Goal: Task Accomplishment & Management: Use online tool/utility

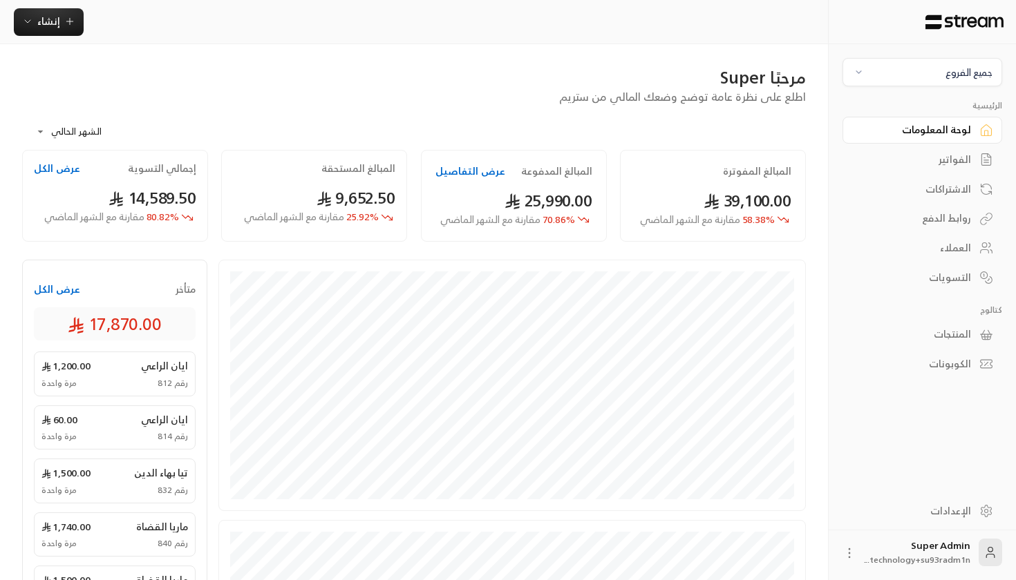
click at [952, 182] on div "الاشتراكات" at bounding box center [915, 189] width 111 height 14
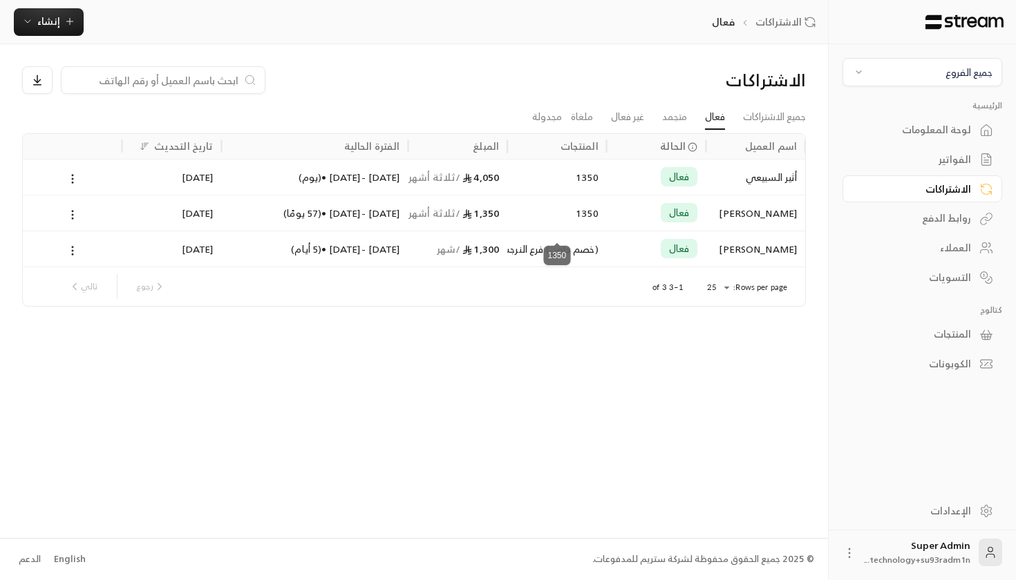
click at [589, 217] on div "1350" at bounding box center [556, 213] width 83 height 35
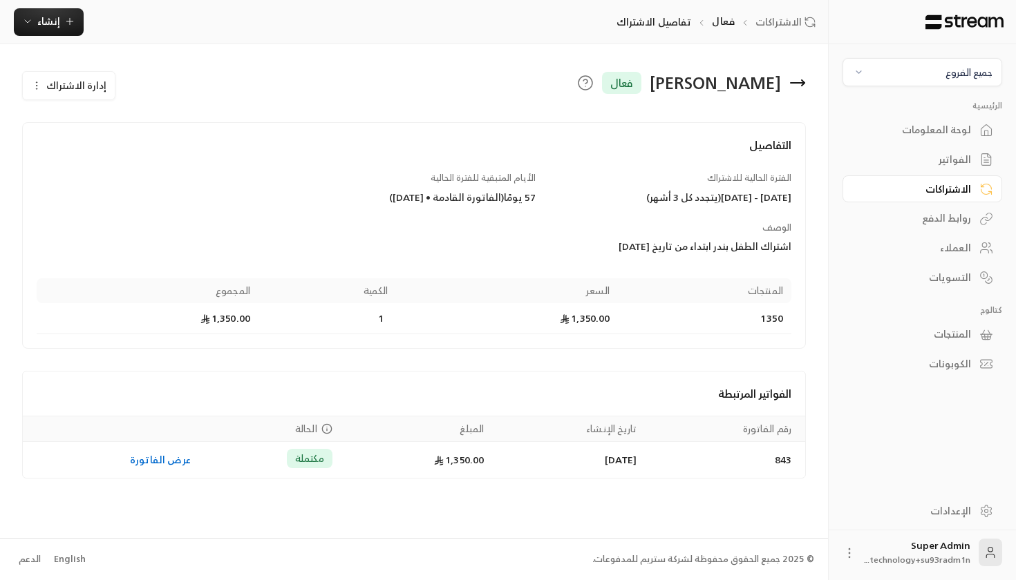
click at [792, 89] on icon at bounding box center [797, 83] width 17 height 17
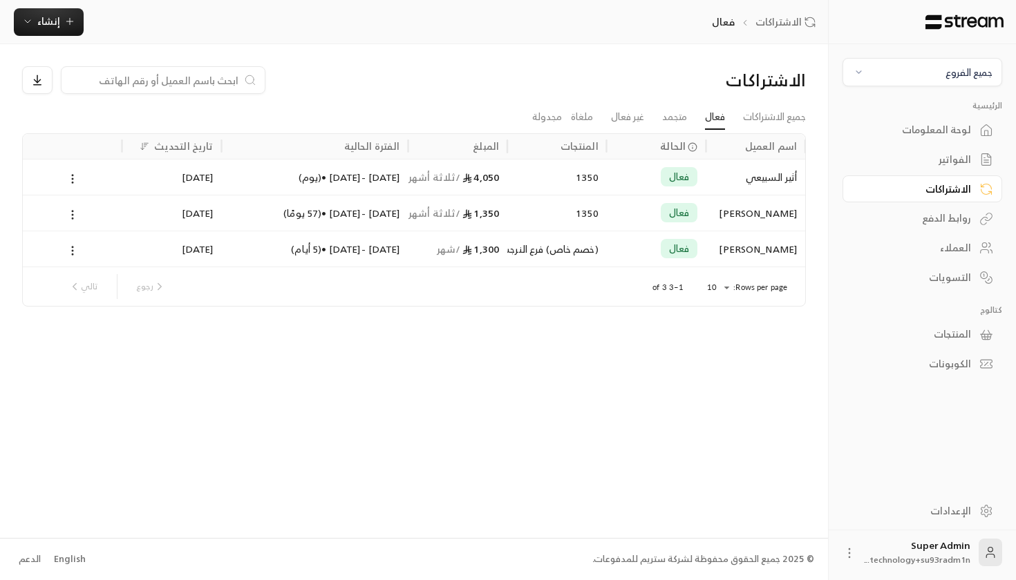
click at [940, 328] on div "المنتجات" at bounding box center [915, 335] width 111 height 14
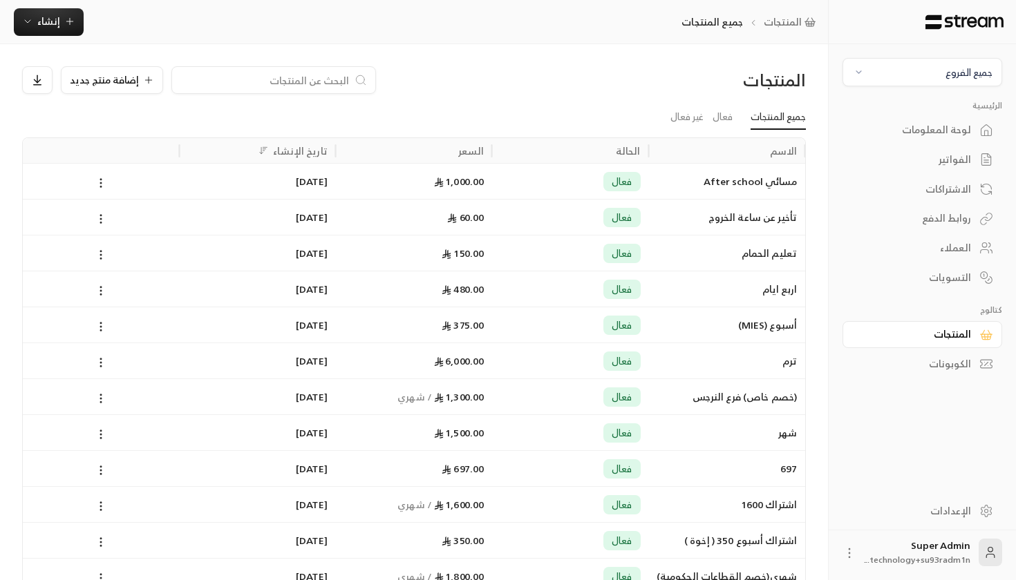
click at [239, 77] on input at bounding box center [264, 80] width 169 height 15
type input "135"
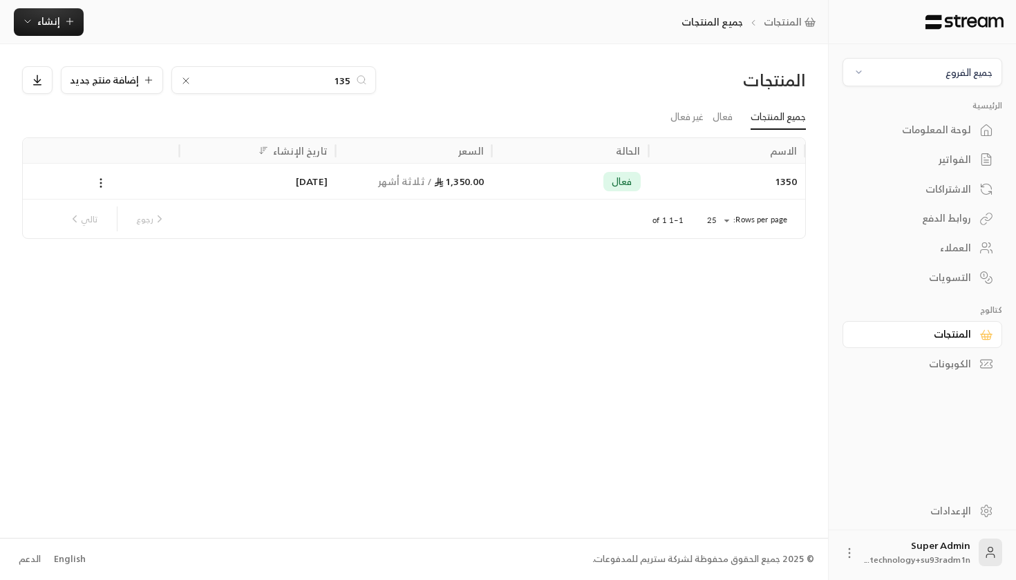
click at [372, 188] on div "1,350.00 / ثلاثة أشهر" at bounding box center [414, 181] width 140 height 35
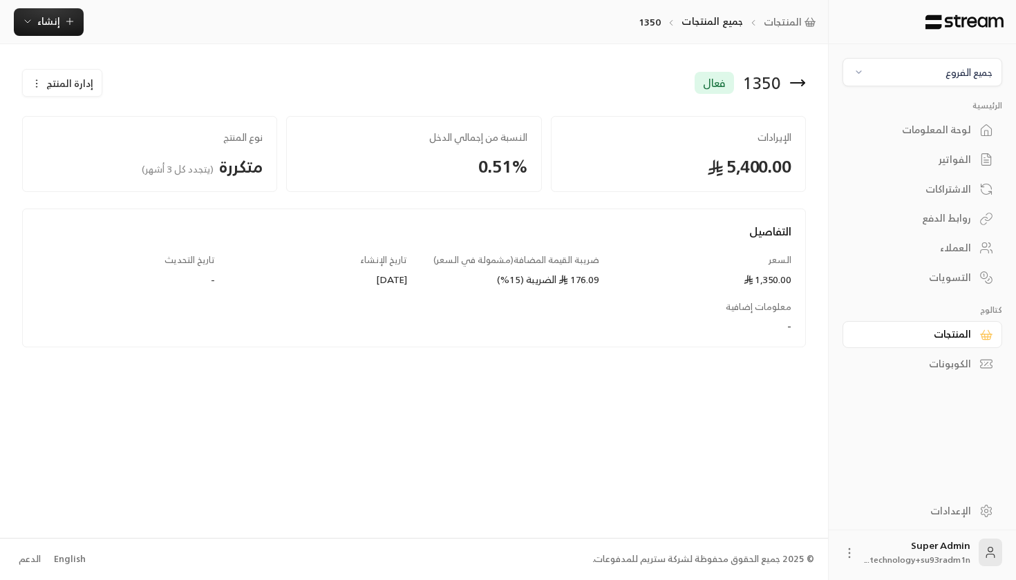
click at [940, 124] on div "لوحة المعلومات" at bounding box center [915, 130] width 111 height 14
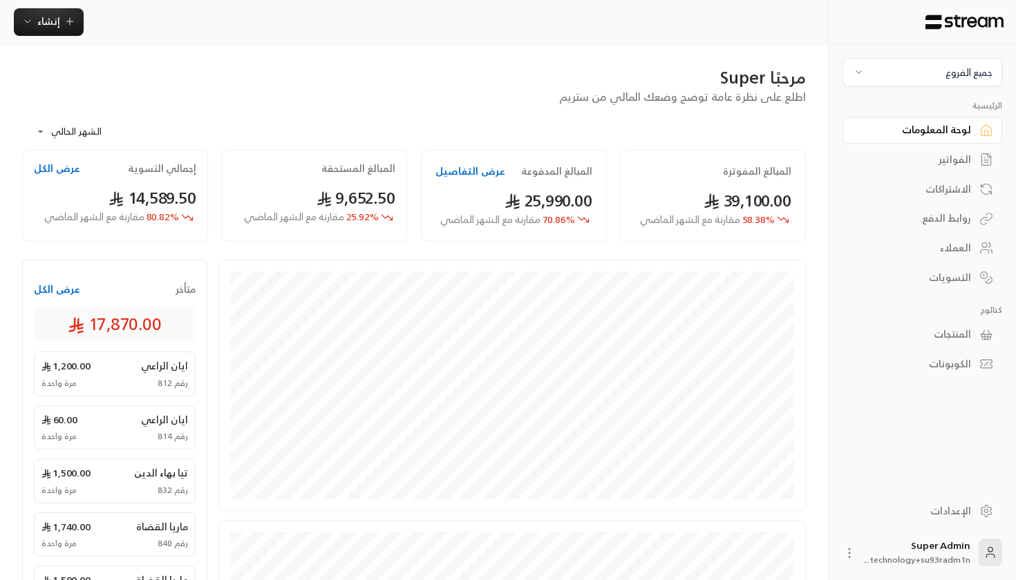
click at [964, 158] on div "الفواتير" at bounding box center [915, 160] width 111 height 14
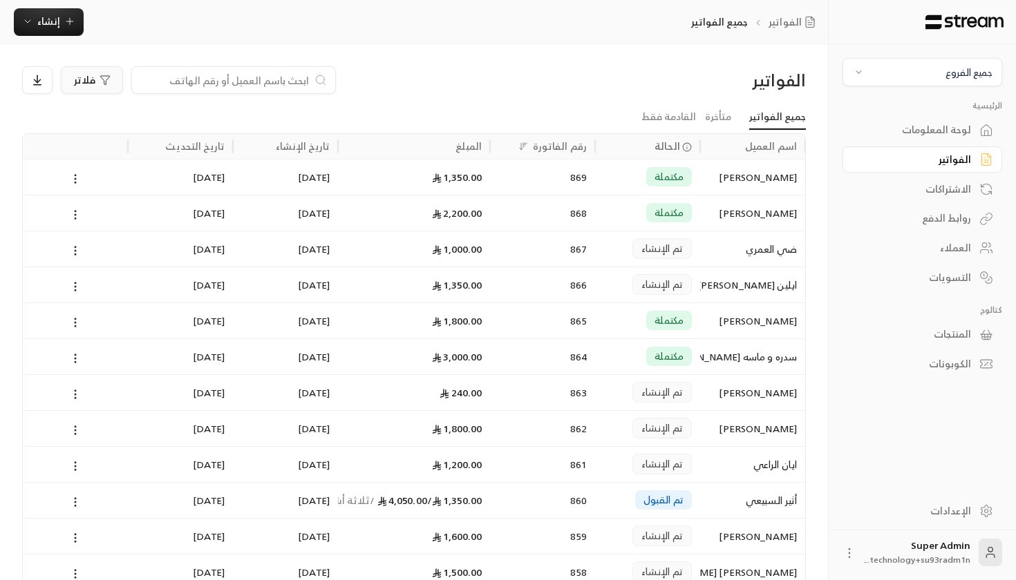
click at [100, 71] on button "فلاتر" at bounding box center [92, 80] width 62 height 28
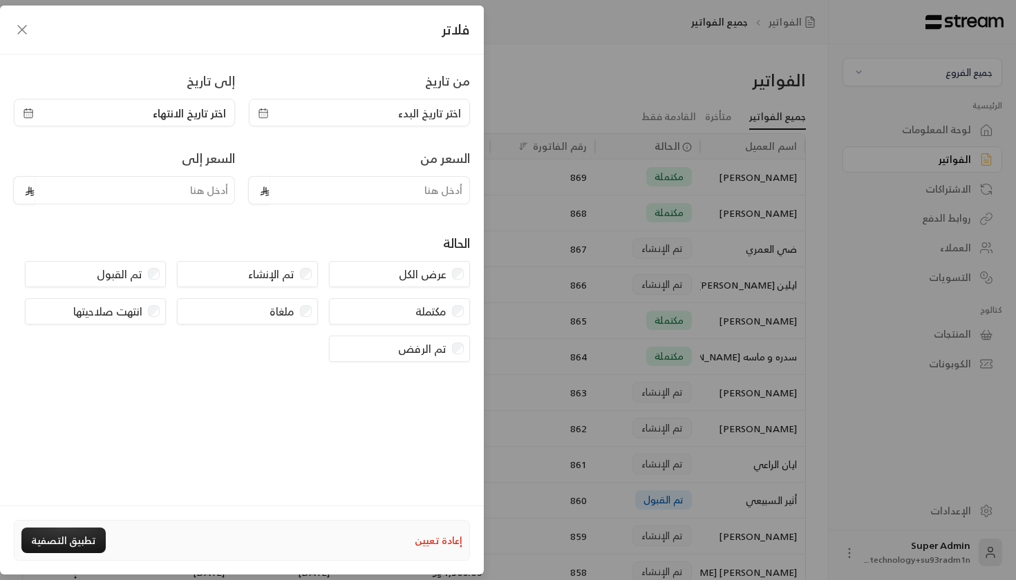
click at [374, 119] on span "اختر تاريخ البدء" at bounding box center [359, 113] width 203 height 17
click at [16, 32] on icon "button" at bounding box center [22, 29] width 17 height 17
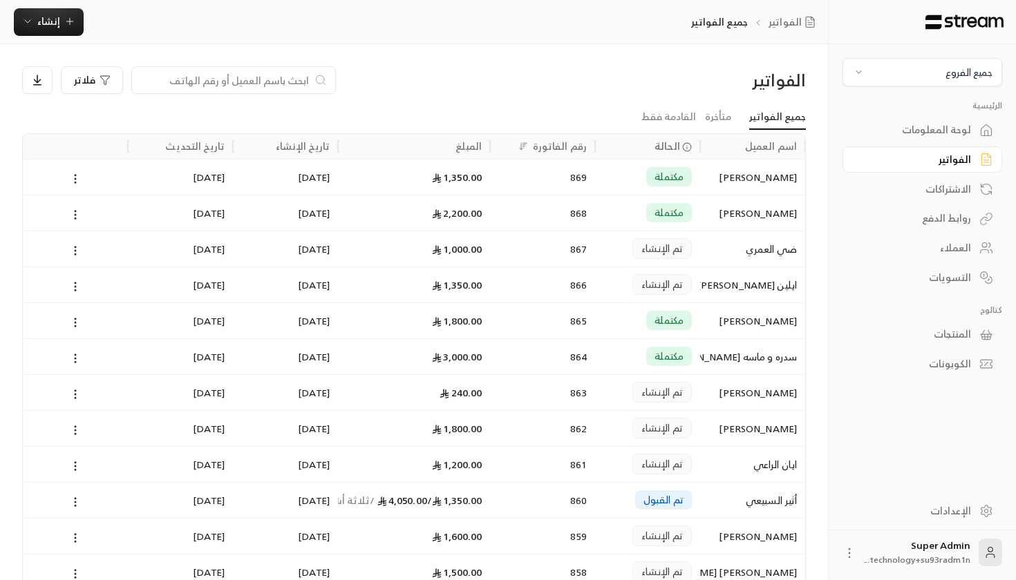
click at [927, 511] on div "الإعدادات" at bounding box center [915, 511] width 111 height 14
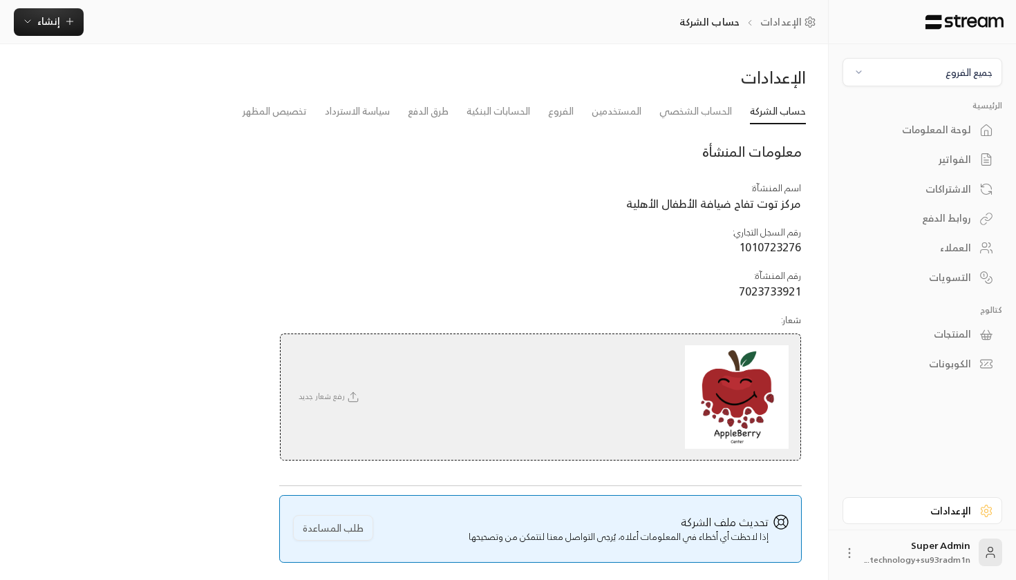
click at [942, 131] on div "لوحة المعلومات" at bounding box center [915, 130] width 111 height 14
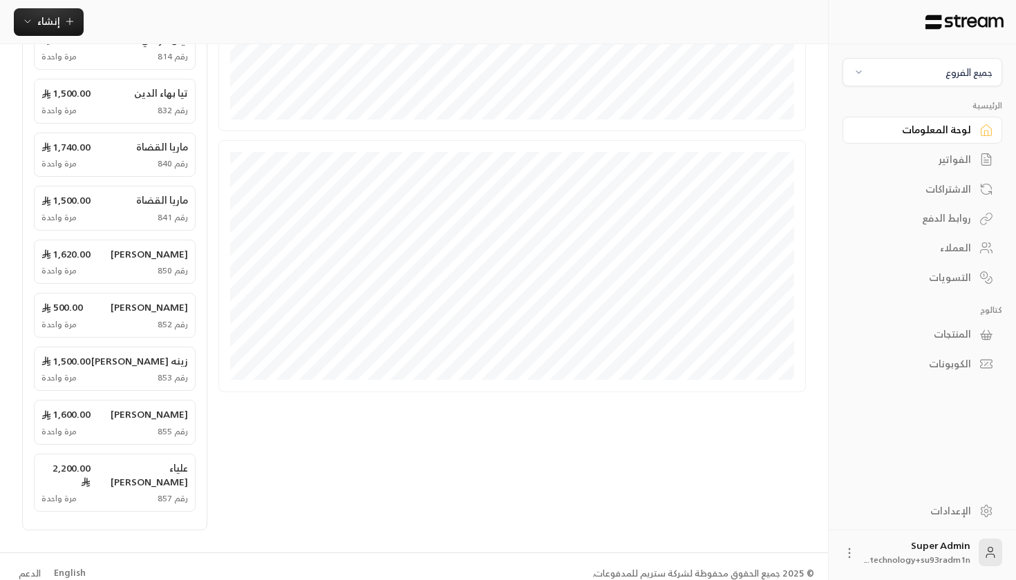
scroll to position [379, 0]
click at [66, 567] on div "English" at bounding box center [70, 574] width 32 height 14
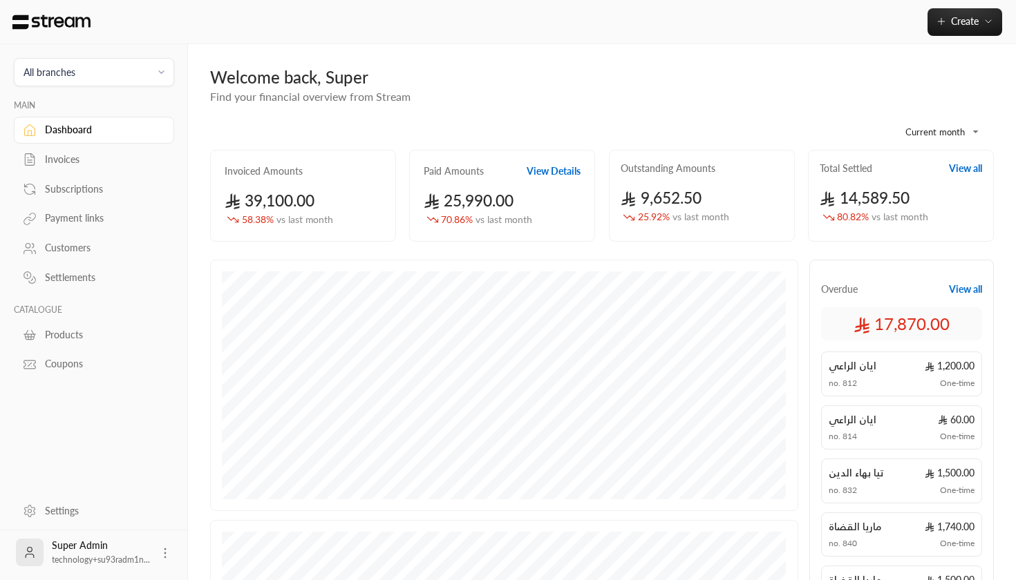
scroll to position [379, 0]
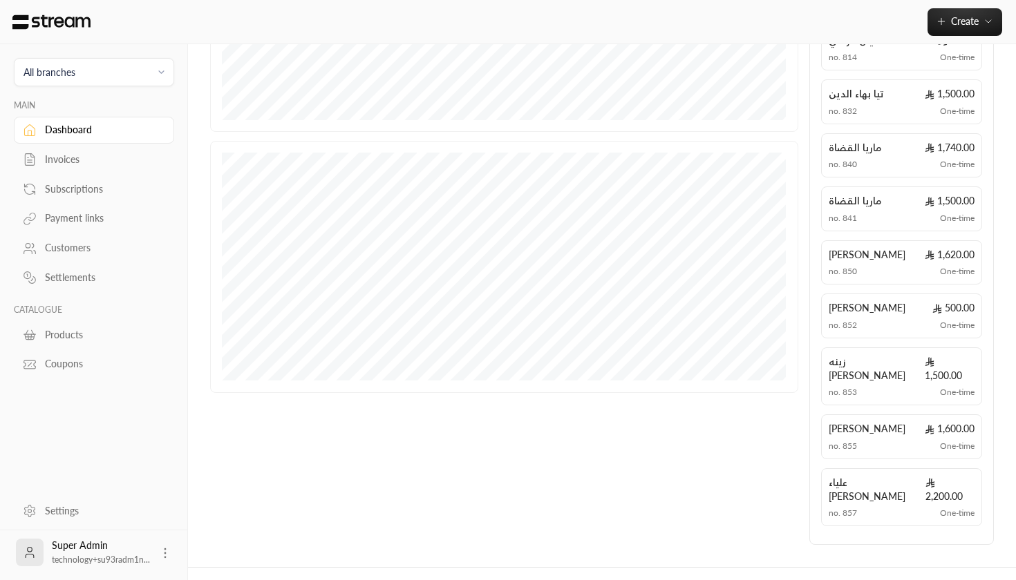
click at [102, 160] on div "Invoices" at bounding box center [101, 160] width 112 height 14
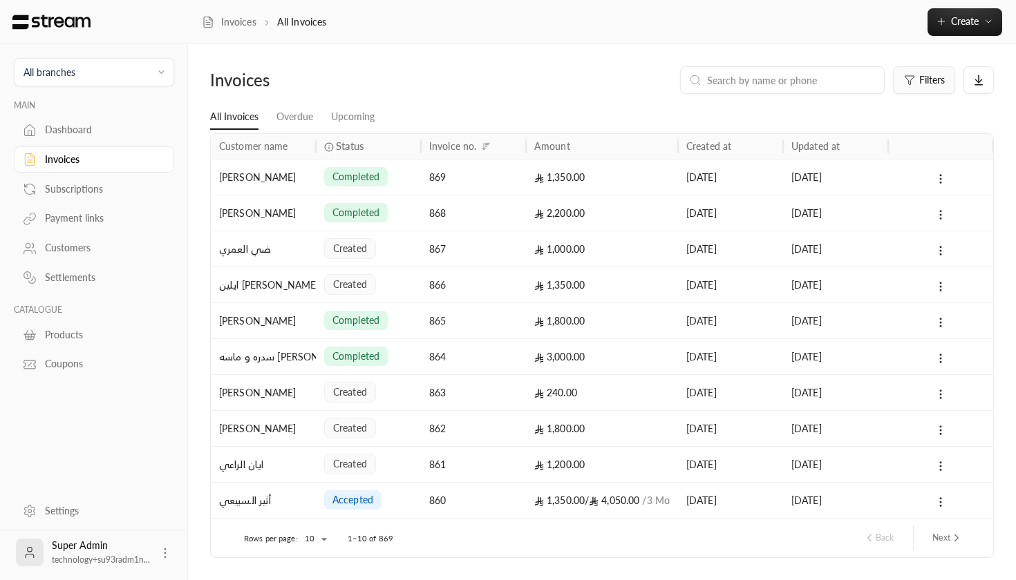
click at [936, 77] on span "Filters" at bounding box center [932, 80] width 26 height 10
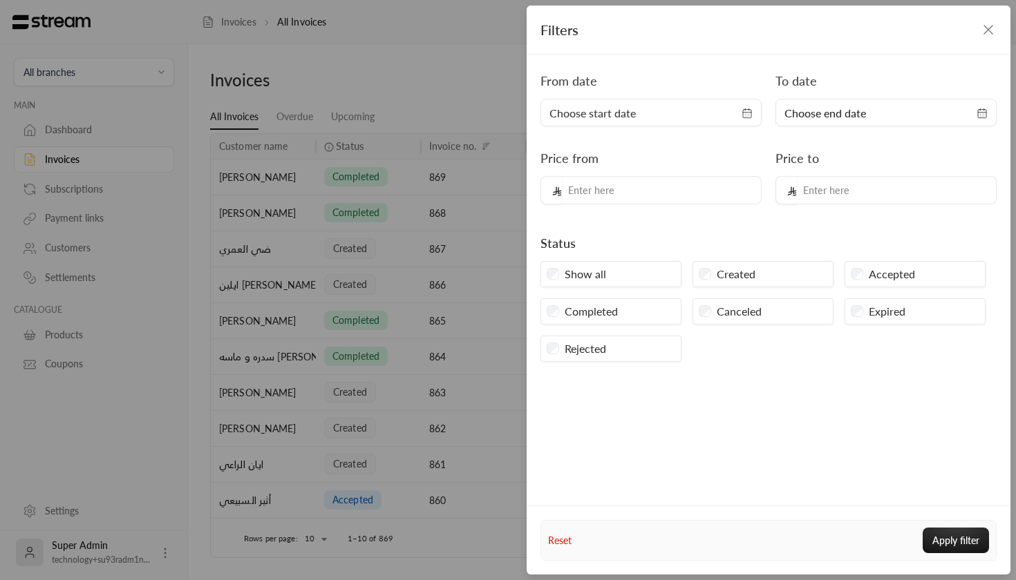
click at [652, 120] on span "Choose start date" at bounding box center [650, 113] width 203 height 17
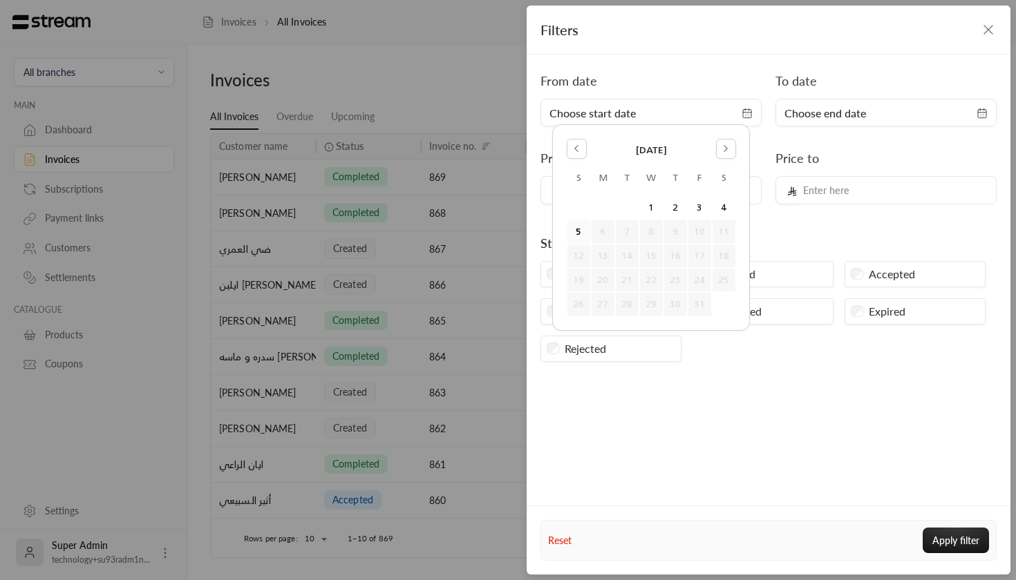
click at [466, 195] on div "Filters From date Choose start date To date Choose end date Price from Price to…" at bounding box center [508, 290] width 1016 height 580
